Goal: Transaction & Acquisition: Download file/media

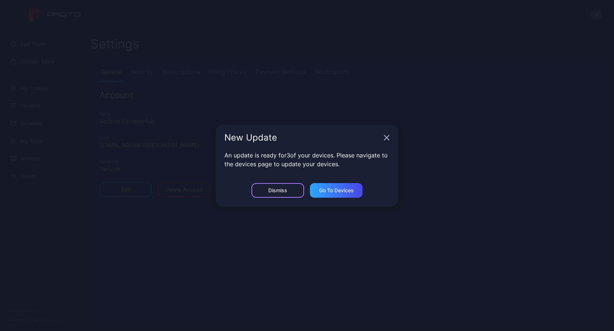
click at [284, 193] on div "Dismiss" at bounding box center [277, 190] width 19 height 6
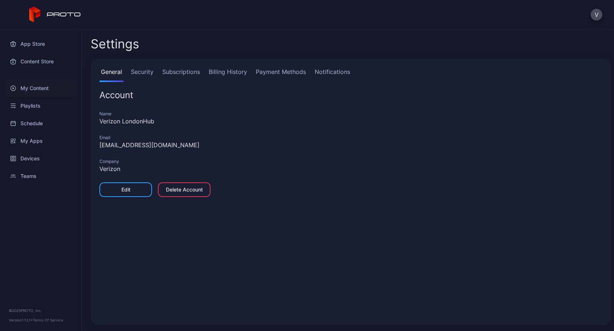
click at [37, 90] on div "My Content" at bounding box center [40, 88] width 73 height 18
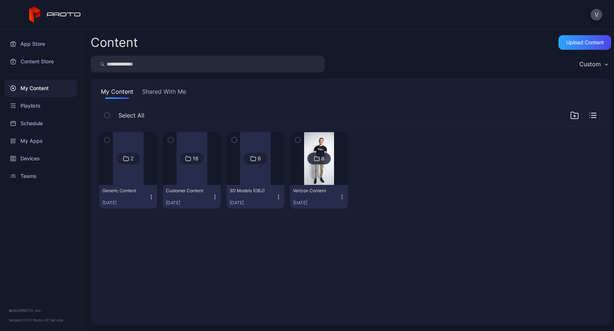
click at [187, 166] on div at bounding box center [192, 158] width 31 height 53
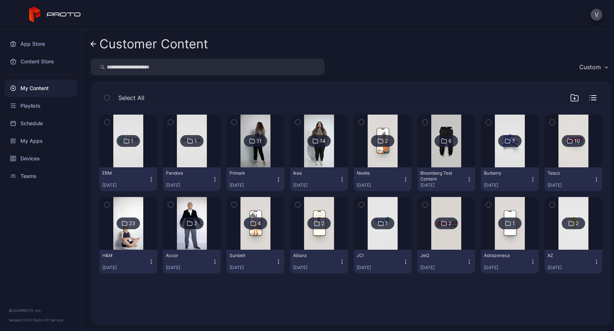
click at [408, 112] on div "1 ERM [DATE] 1 Pandora [DATE] 11 Primark [DATE] 14 Ikea [DATE] 2 Nestle [DATE] …" at bounding box center [350, 197] width 503 height 176
click at [126, 143] on icon at bounding box center [126, 141] width 5 height 4
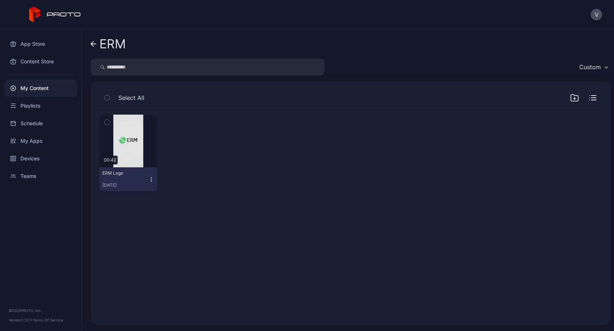
click at [150, 176] on icon "button" at bounding box center [151, 179] width 6 height 6
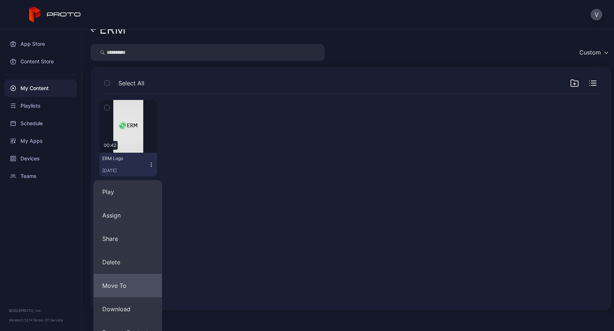
scroll to position [23, 0]
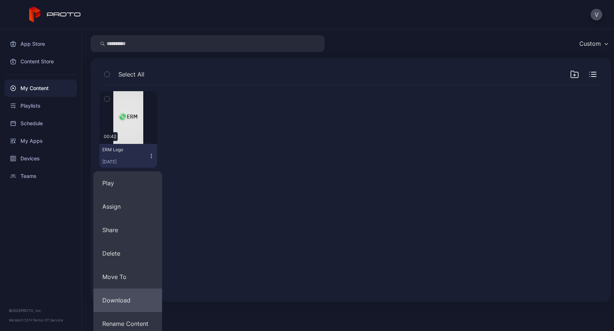
click at [127, 297] on button "Download" at bounding box center [128, 299] width 69 height 23
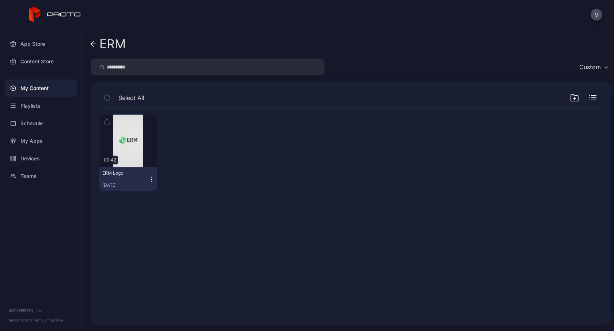
click at [95, 43] on icon at bounding box center [94, 44] width 6 height 6
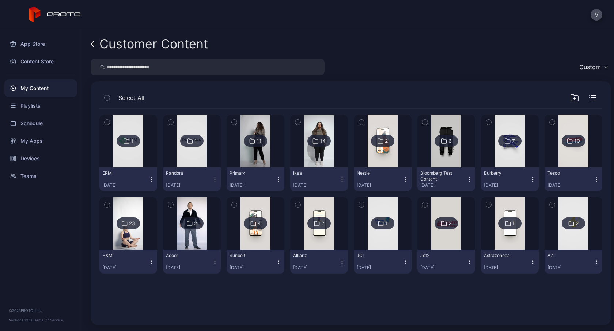
click at [196, 154] on img at bounding box center [192, 140] width 30 height 53
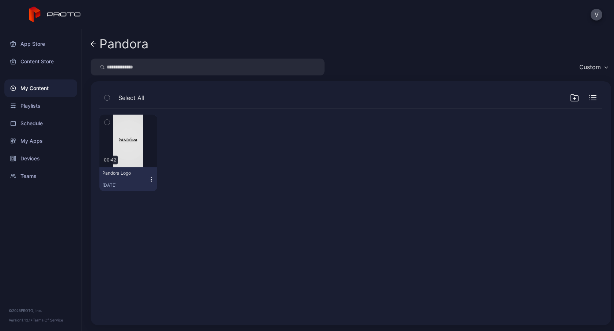
click at [151, 182] on button "Pandora Logo [DATE]" at bounding box center [128, 179] width 58 height 24
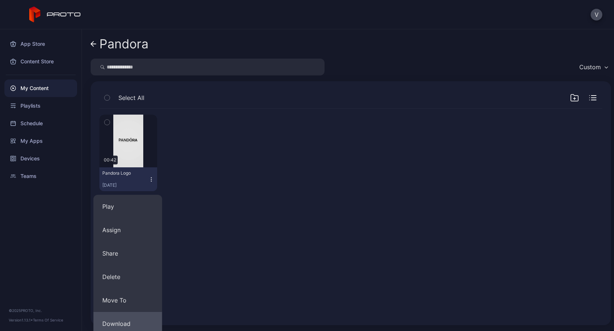
click at [128, 313] on button "Download" at bounding box center [128, 323] width 69 height 23
